Goal: Navigation & Orientation: Find specific page/section

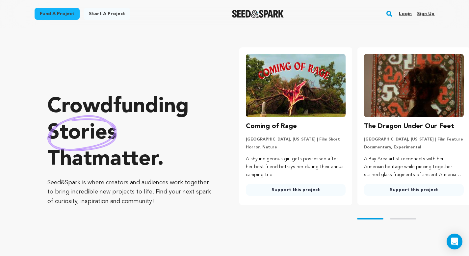
click at [285, 13] on link "Login" at bounding box center [405, 14] width 13 height 11
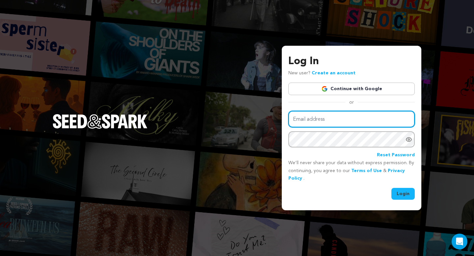
type input "[PERSON_NAME][EMAIL_ADDRESS][DOMAIN_NAME]"
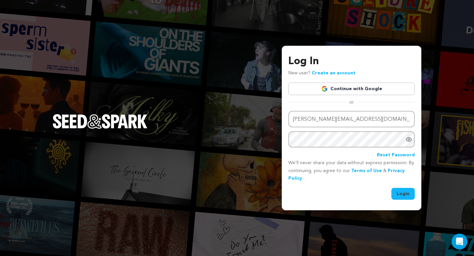
click at [399, 193] on button "Login" at bounding box center [402, 194] width 23 height 12
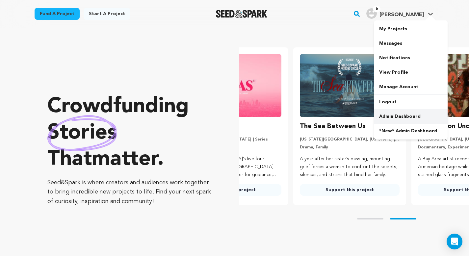
click at [394, 114] on link "Admin Dashboard" at bounding box center [411, 116] width 74 height 14
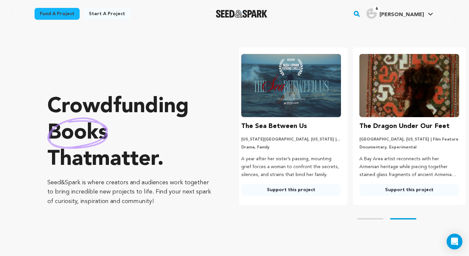
scroll to position [0, 123]
